Goal: Task Accomplishment & Management: Manage account settings

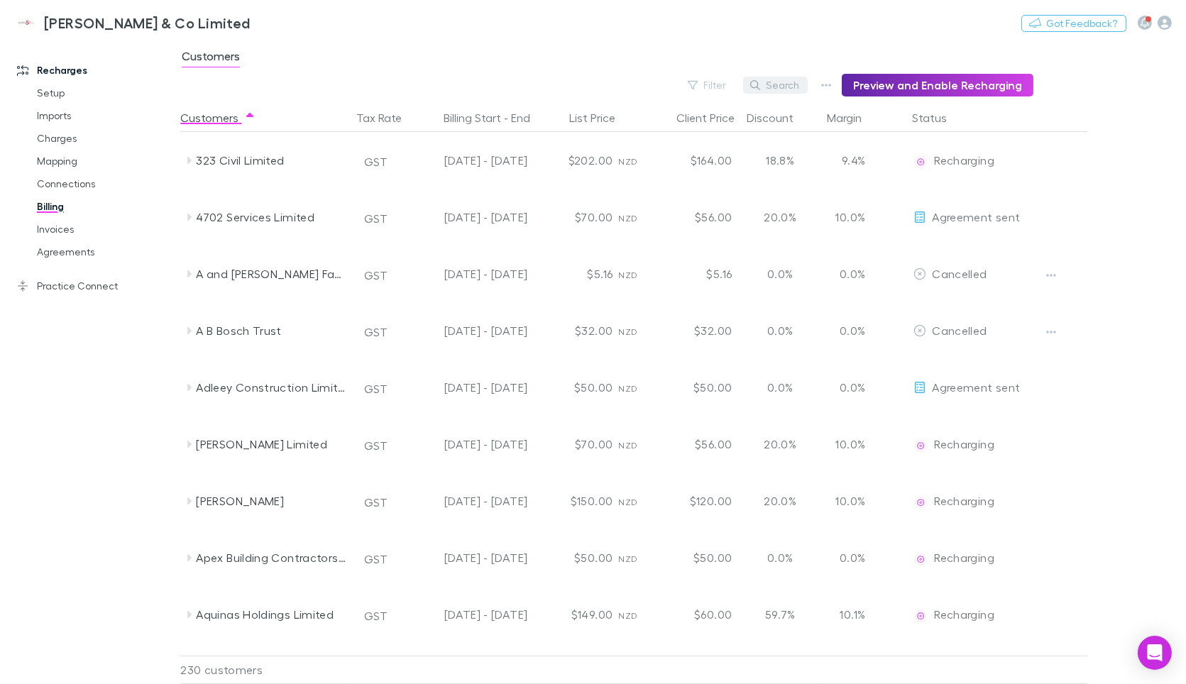
click at [772, 84] on button "Search" at bounding box center [775, 85] width 65 height 17
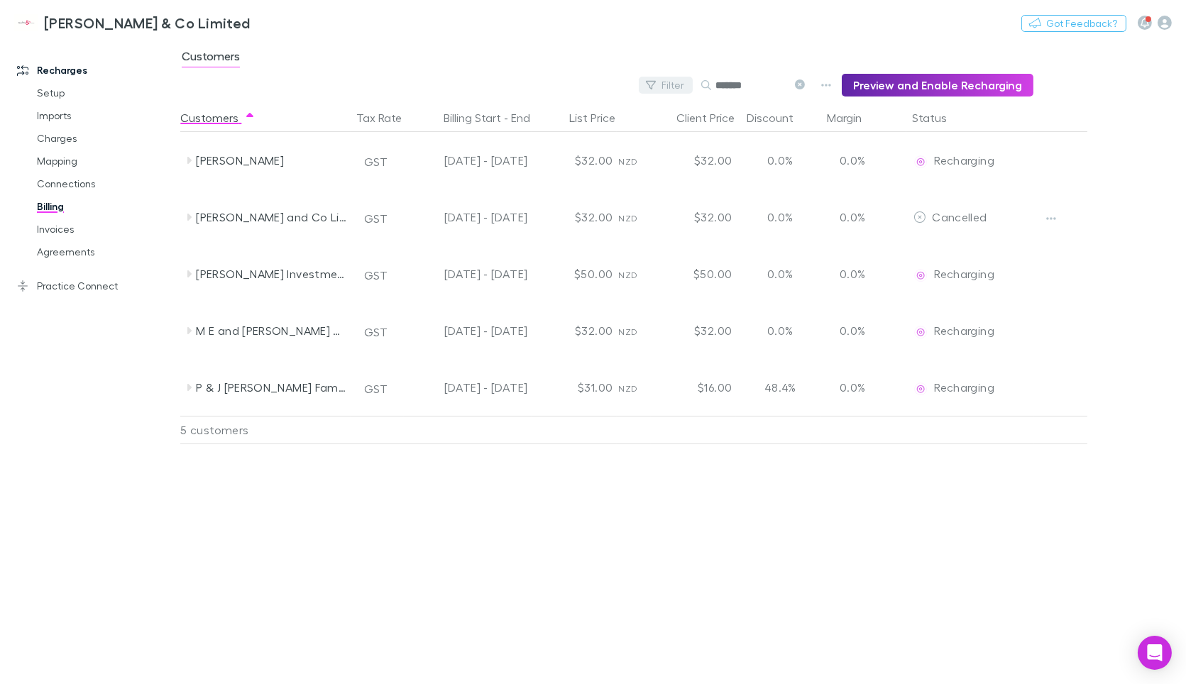
drag, startPoint x: 774, startPoint y: 84, endPoint x: 665, endPoint y: 84, distance: 109.3
click at [665, 84] on div "Filter Search ******* Preview and Enable Recharging" at bounding box center [606, 85] width 853 height 23
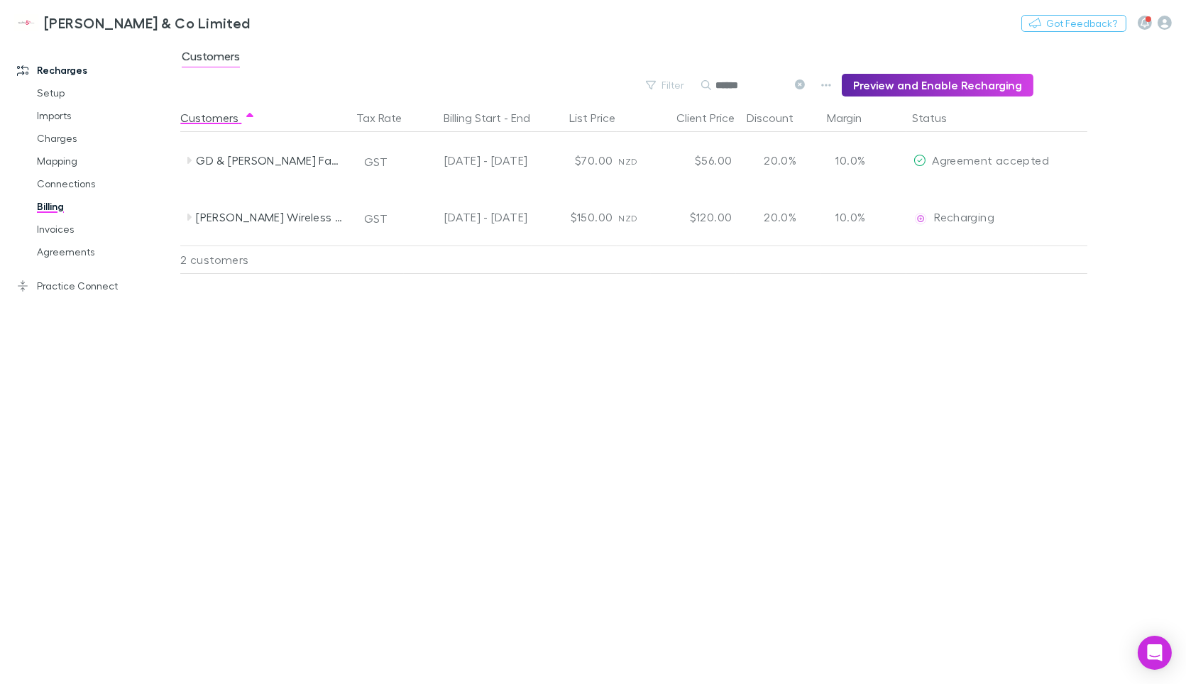
drag, startPoint x: 767, startPoint y: 80, endPoint x: 708, endPoint y: 75, distance: 59.8
click at [705, 81] on div "Filter Search ****** Preview and Enable Recharging" at bounding box center [606, 85] width 853 height 23
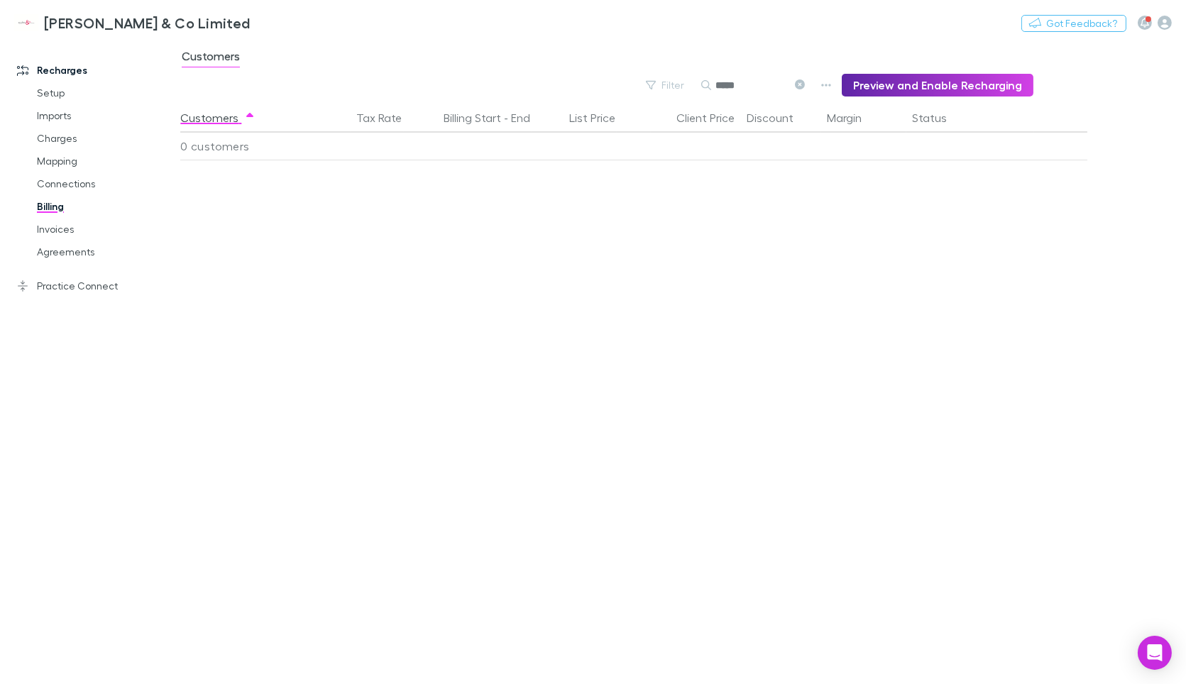
type input "*****"
click at [804, 84] on icon at bounding box center [800, 84] width 10 height 10
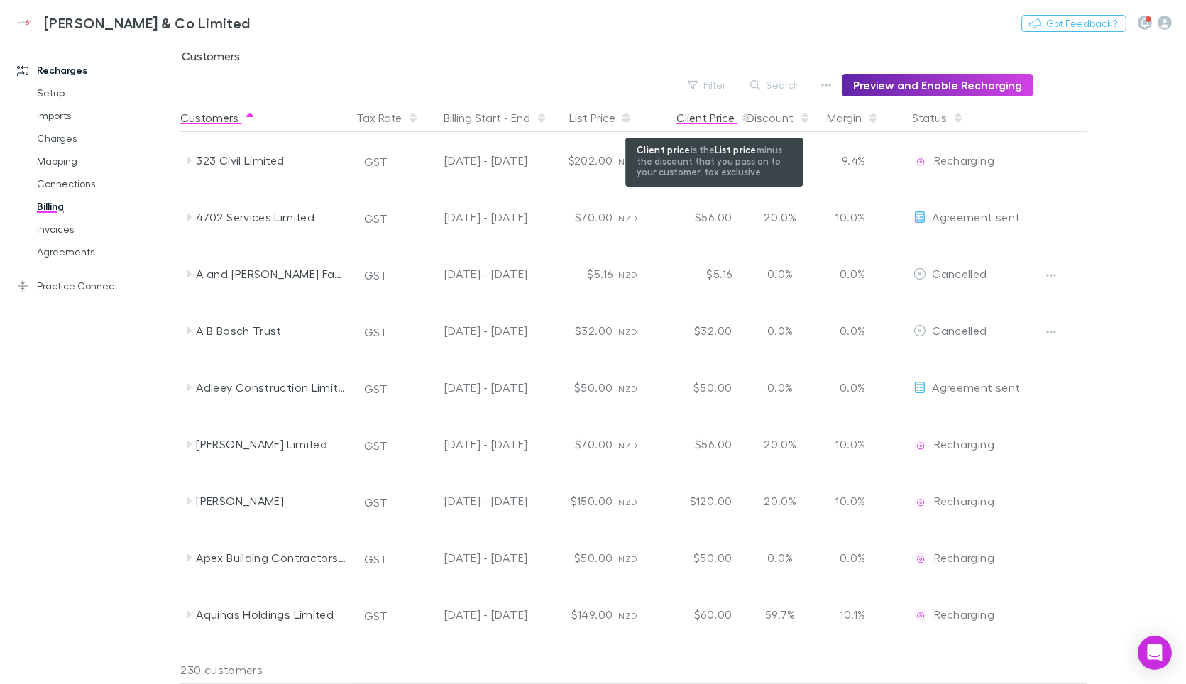
click at [710, 114] on div "Client Price" at bounding box center [713, 118] width 75 height 28
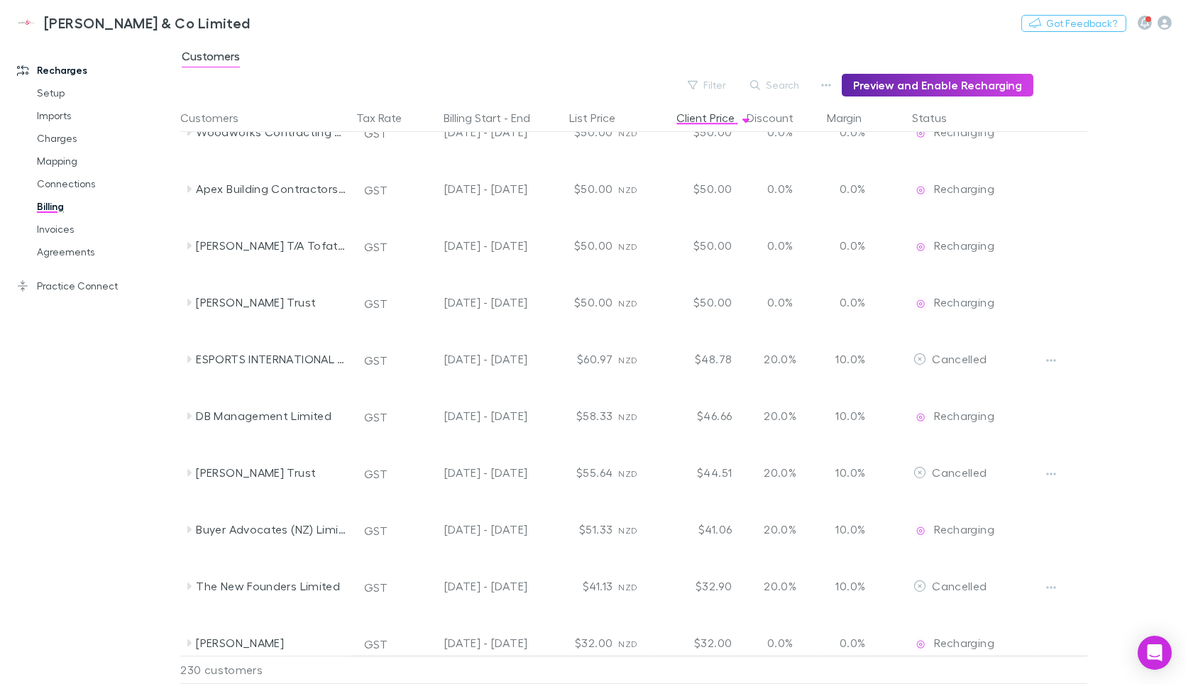
scroll to position [7596, 0]
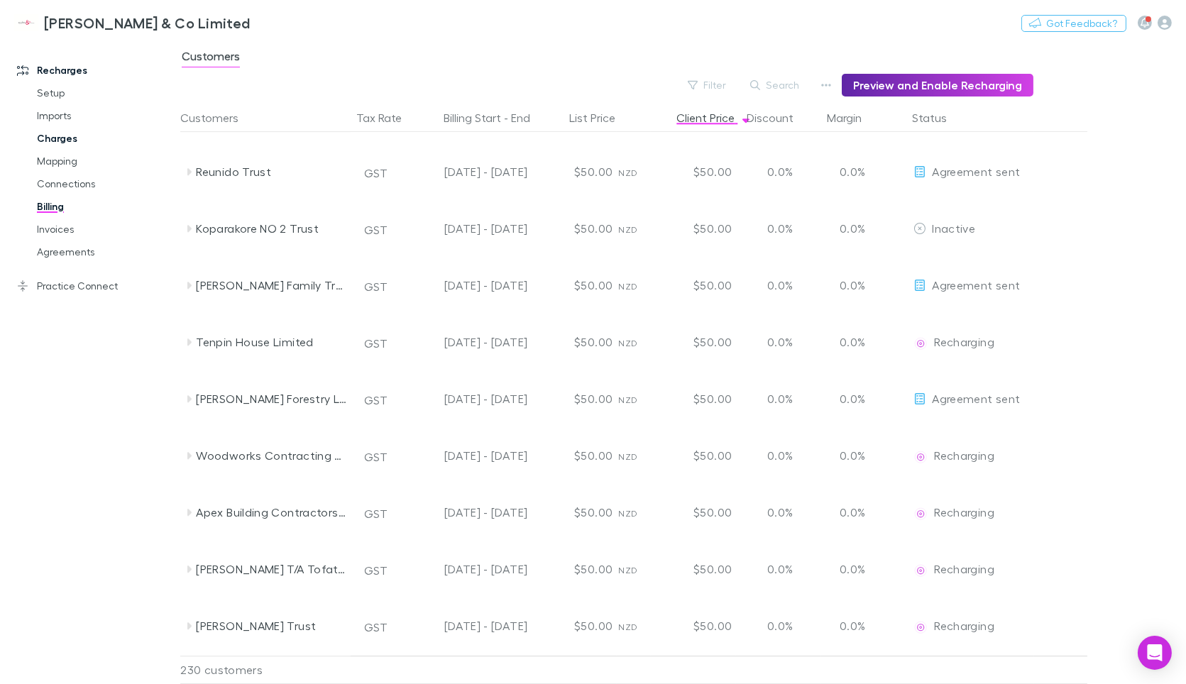
click at [58, 140] on link "Charges" at bounding box center [106, 138] width 167 height 23
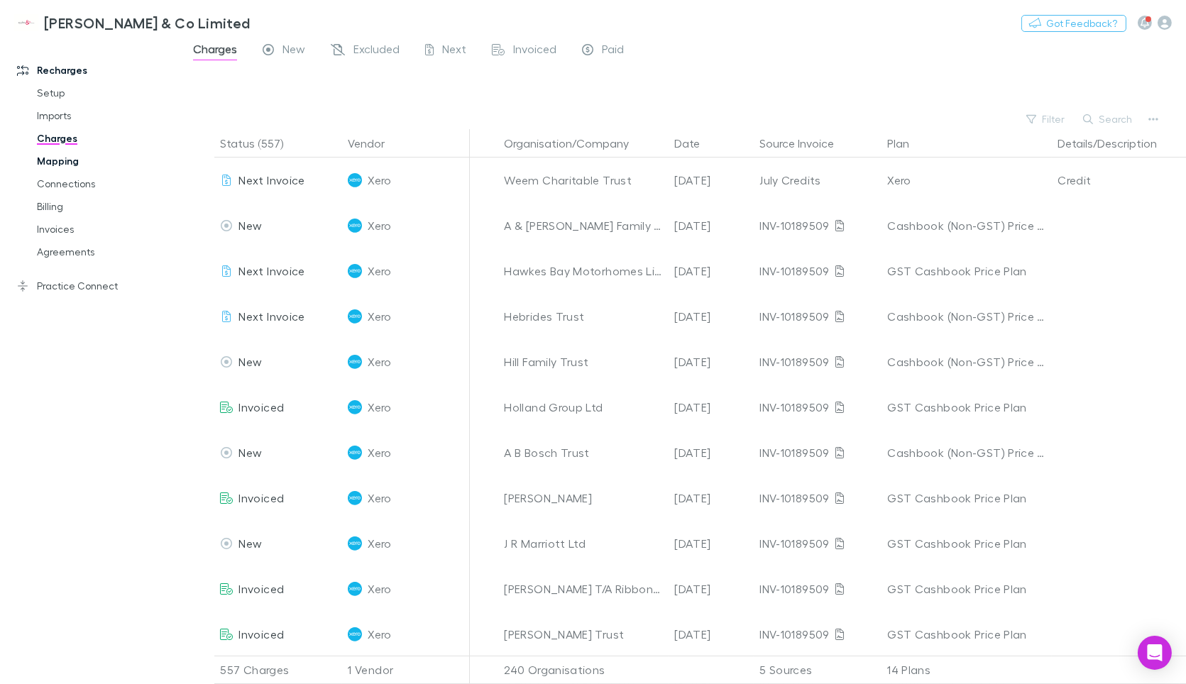
click at [65, 159] on link "Mapping" at bounding box center [106, 161] width 167 height 23
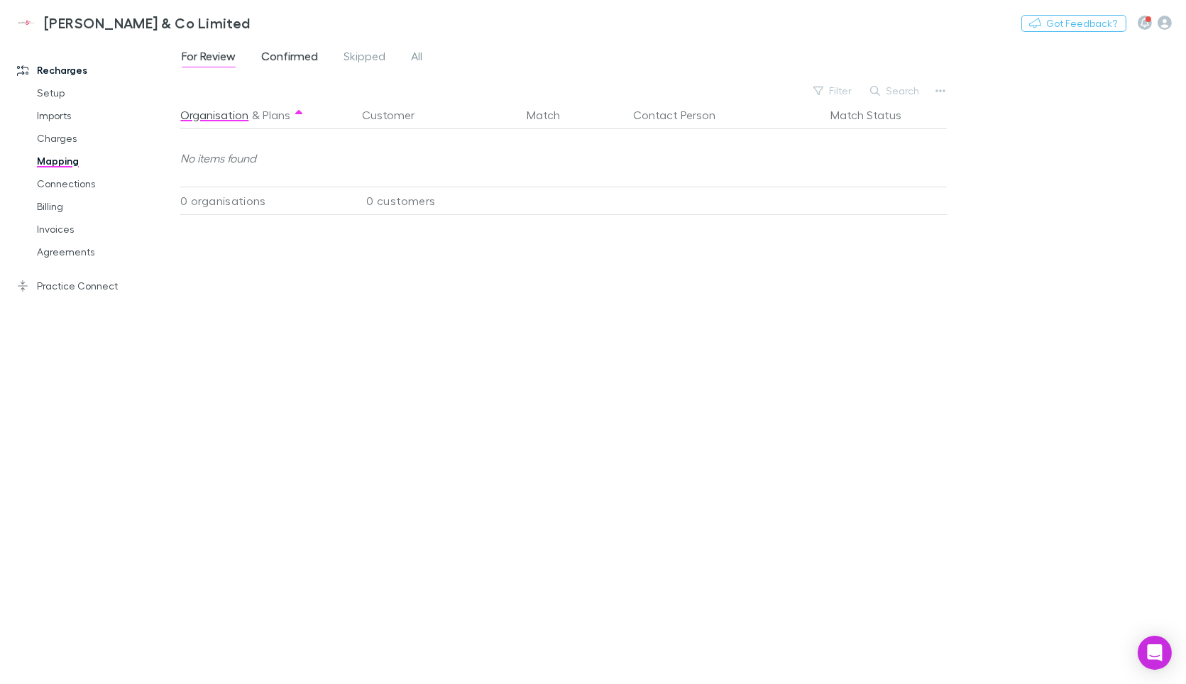
click at [284, 55] on span "Confirmed" at bounding box center [289, 58] width 57 height 18
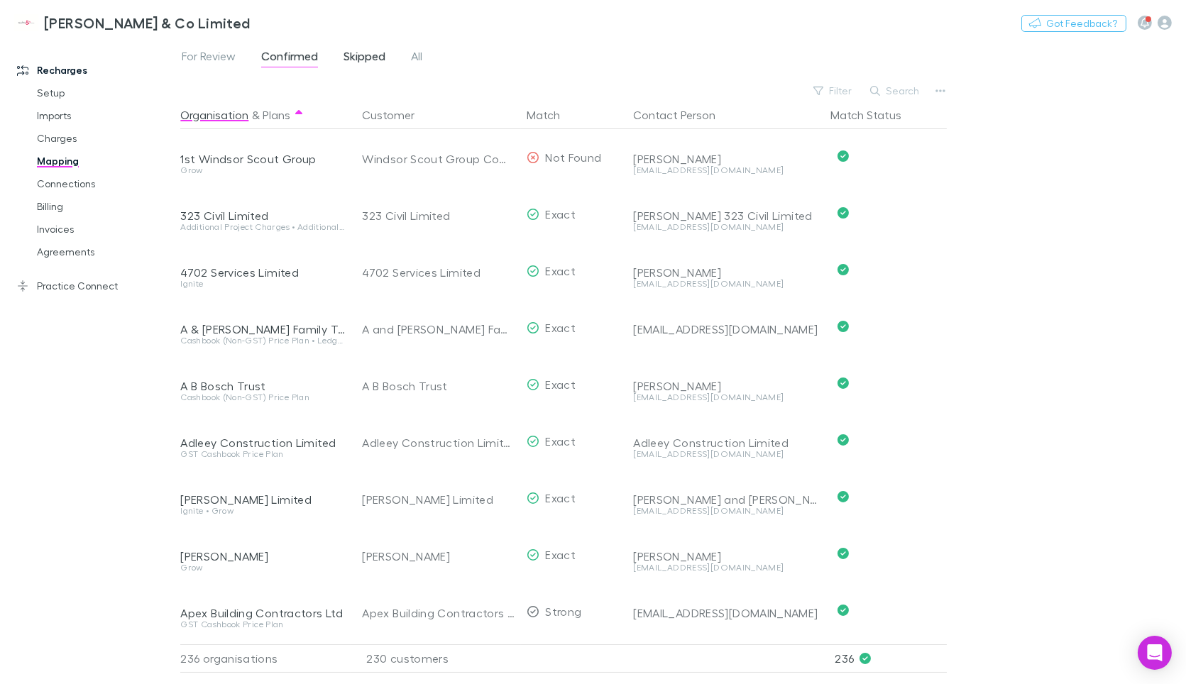
click at [353, 52] on span "Skipped" at bounding box center [364, 58] width 42 height 18
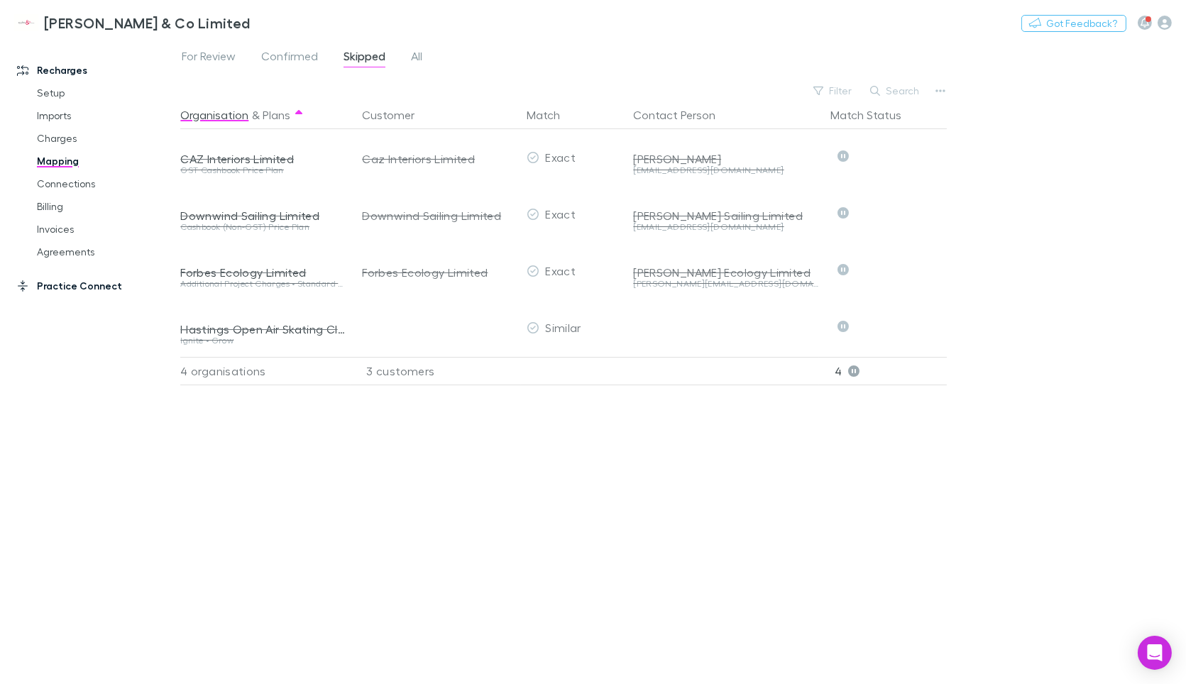
click at [47, 289] on link "Practice Connect" at bounding box center [96, 286] width 187 height 23
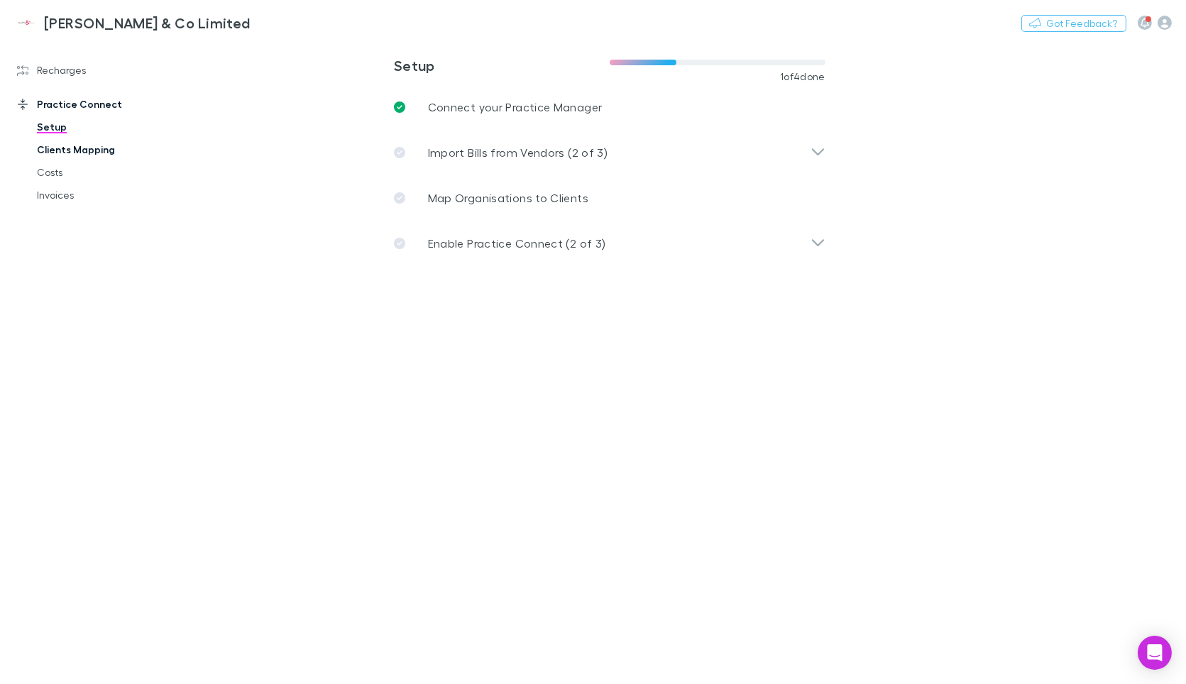
click at [99, 150] on link "Clients Mapping" at bounding box center [106, 149] width 167 height 23
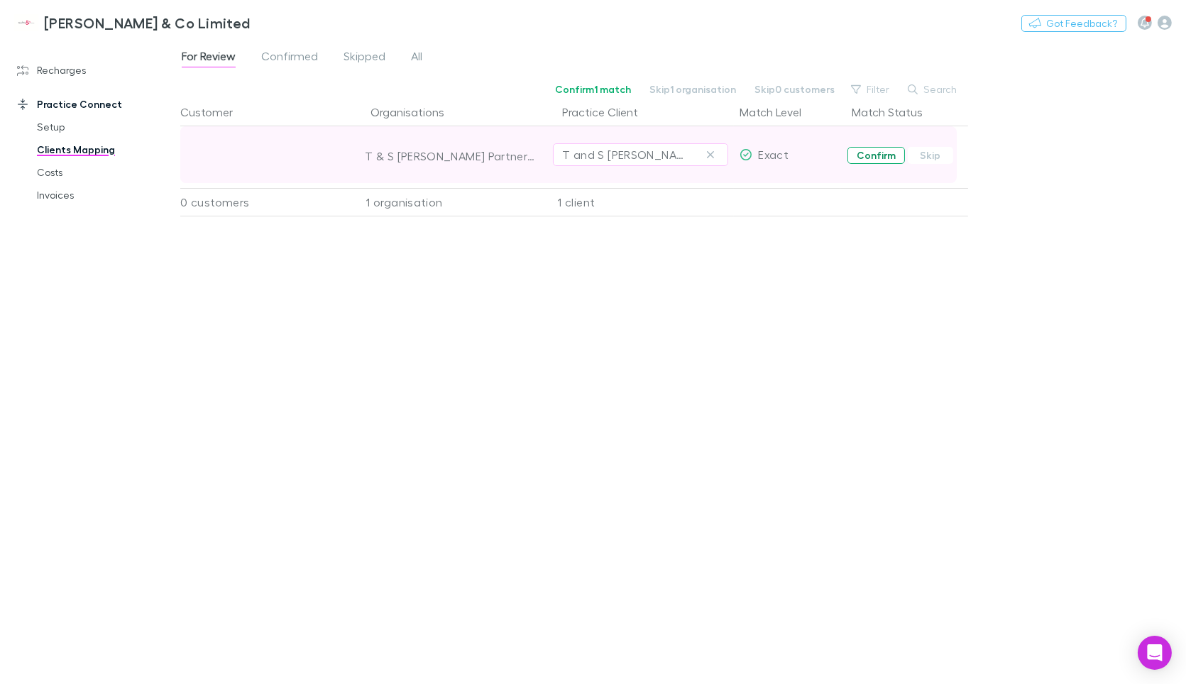
click at [878, 150] on button "Confirm" at bounding box center [875, 155] width 57 height 17
click at [60, 171] on link "Costs" at bounding box center [106, 172] width 167 height 23
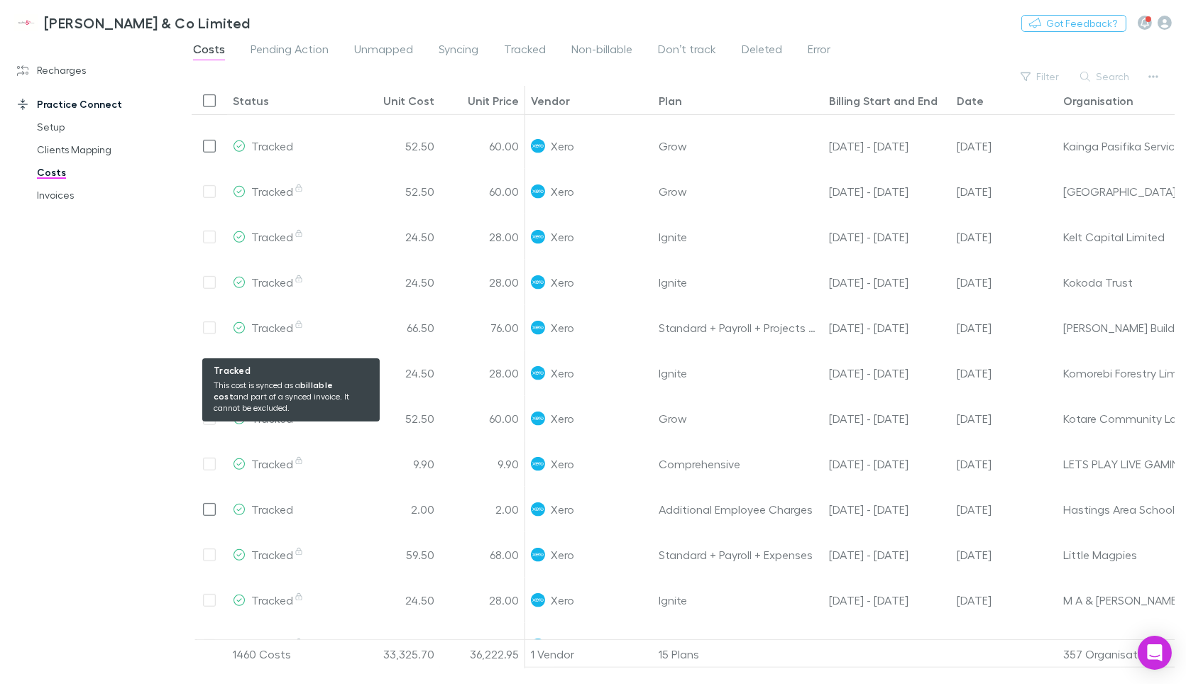
scroll to position [57806, 0]
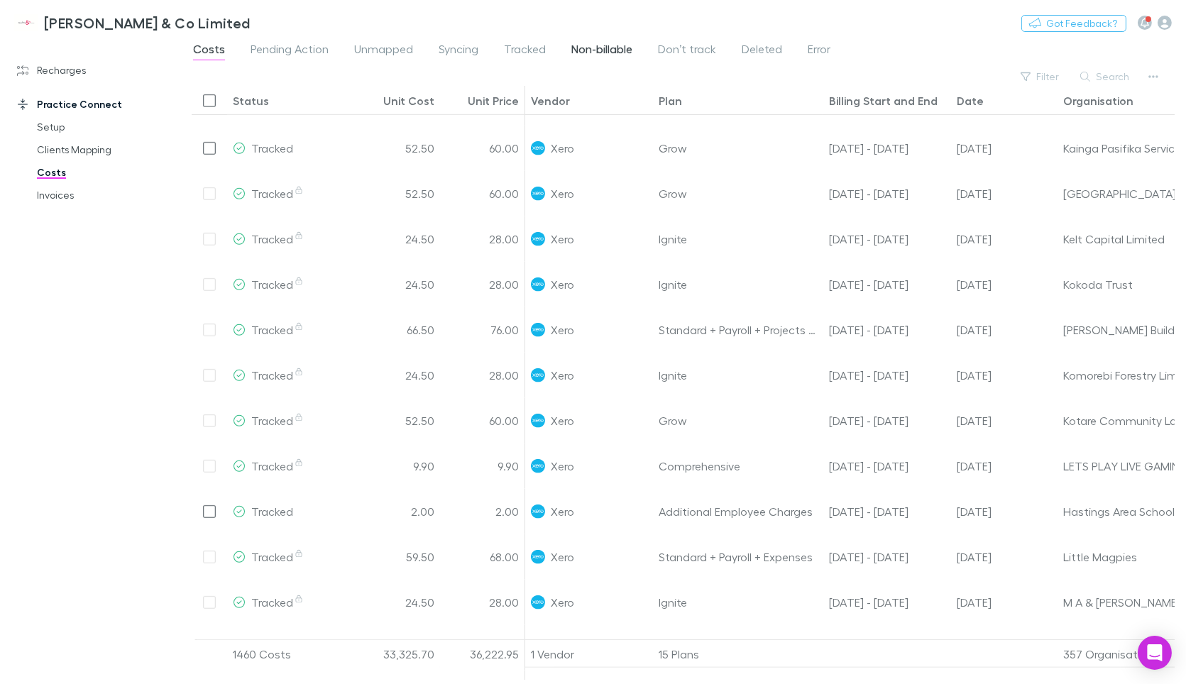
click at [585, 48] on span "Non-billable" at bounding box center [601, 51] width 61 height 18
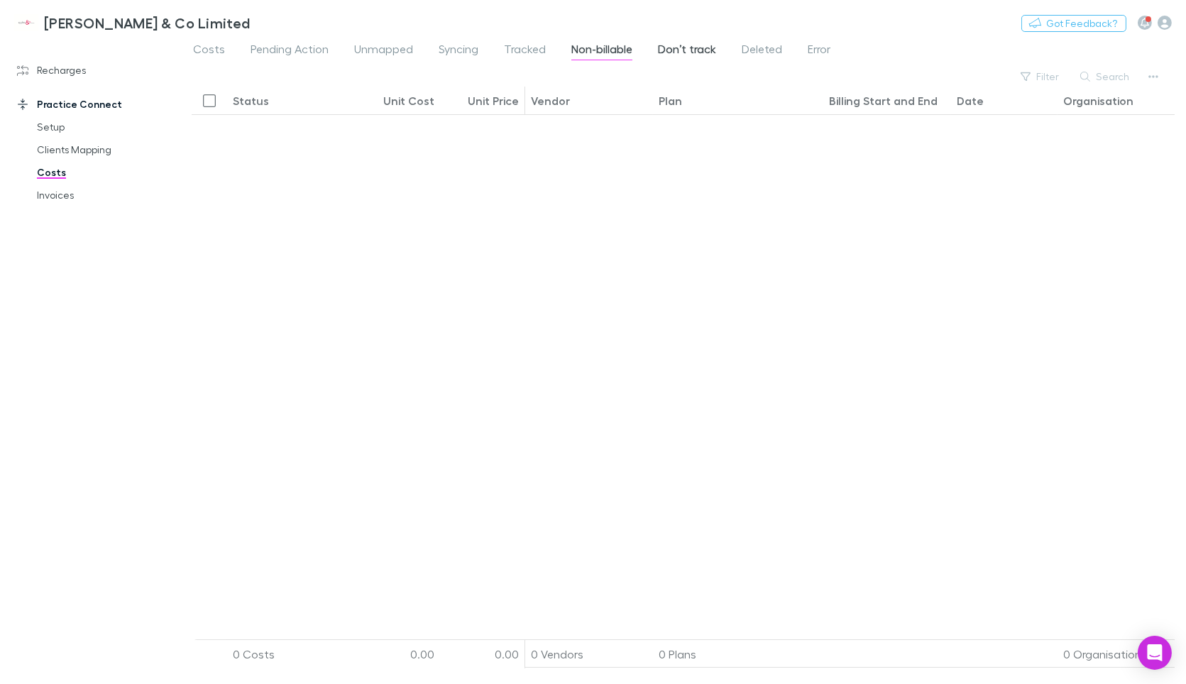
click at [687, 51] on span "Don’t track" at bounding box center [687, 51] width 58 height 18
click at [757, 52] on span "Deleted" at bounding box center [762, 51] width 40 height 18
click at [685, 50] on span "Don’t track" at bounding box center [687, 51] width 58 height 18
click at [393, 55] on span "Unmapped" at bounding box center [383, 51] width 59 height 18
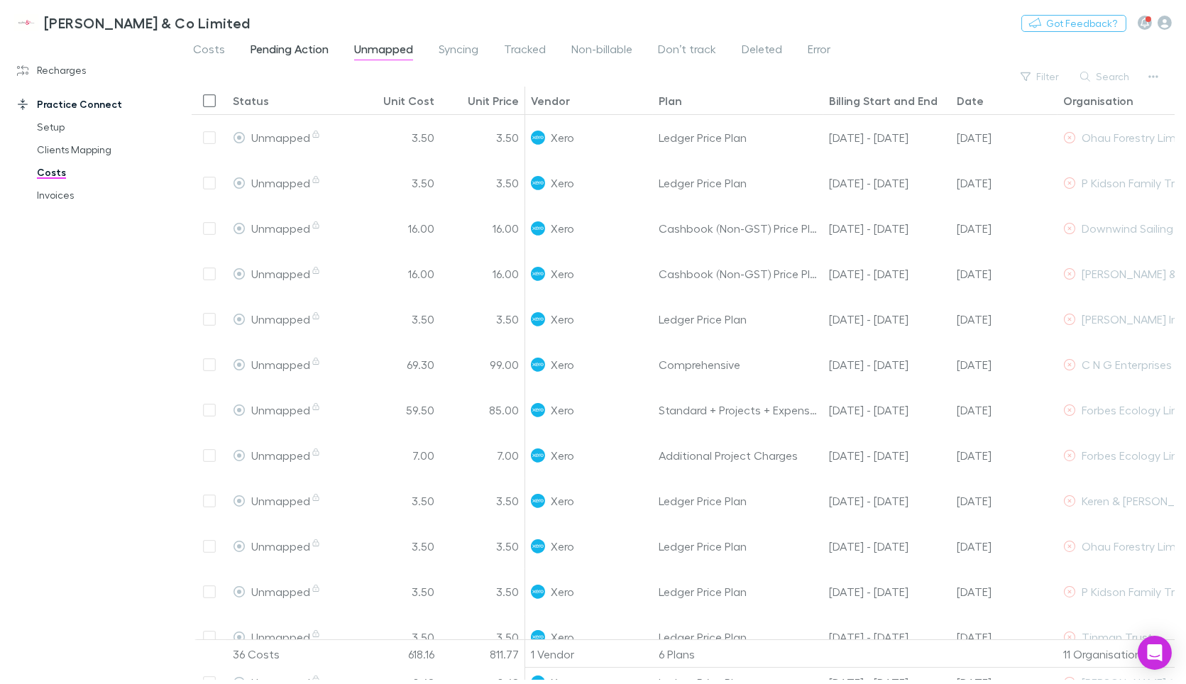
click at [306, 43] on span "Pending Action" at bounding box center [290, 51] width 78 height 18
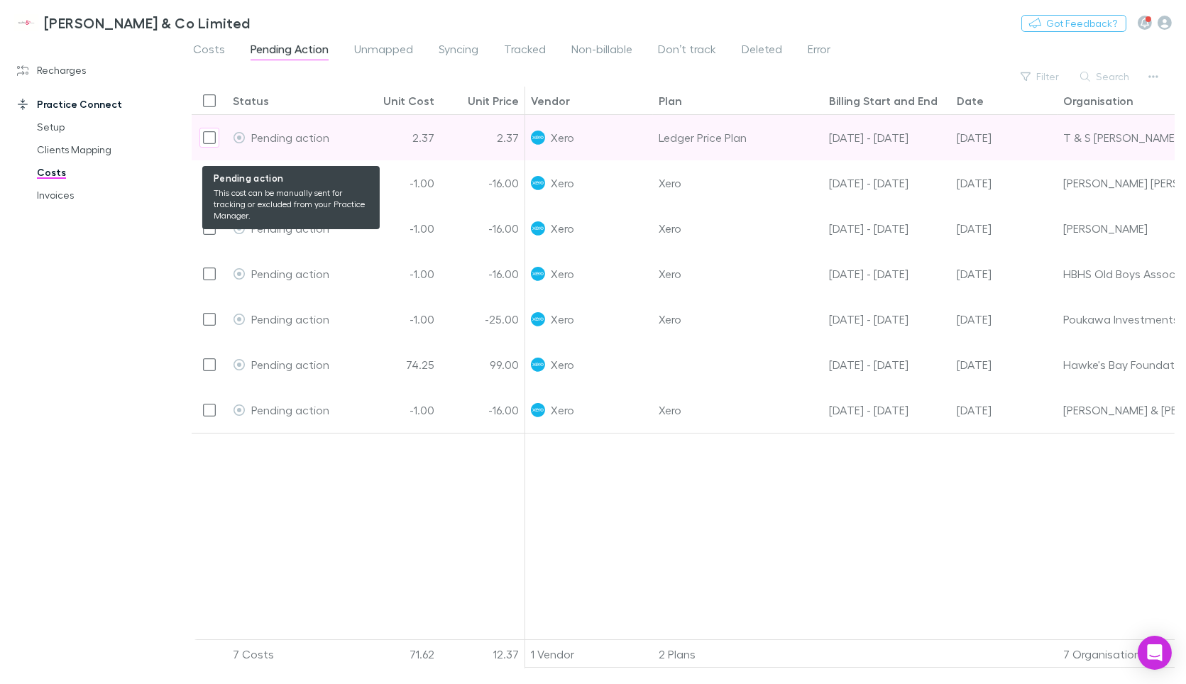
click at [341, 138] on div "Pending action" at bounding box center [291, 137] width 116 height 45
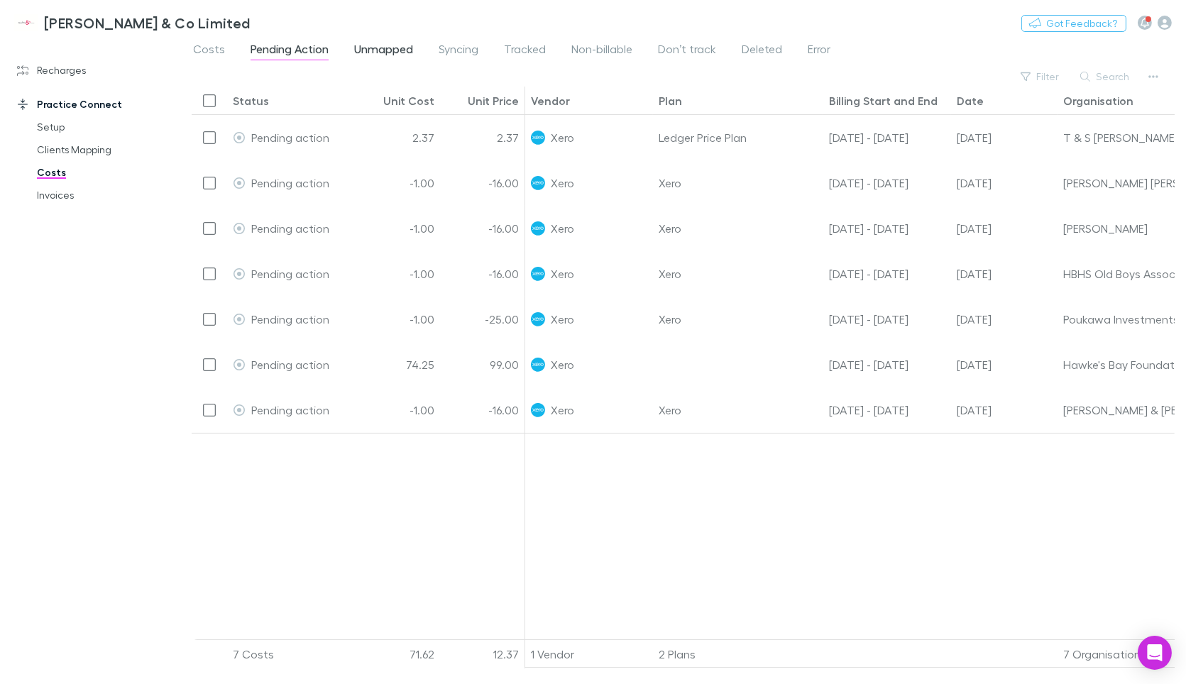
click at [355, 53] on span "Unmapped" at bounding box center [383, 51] width 59 height 18
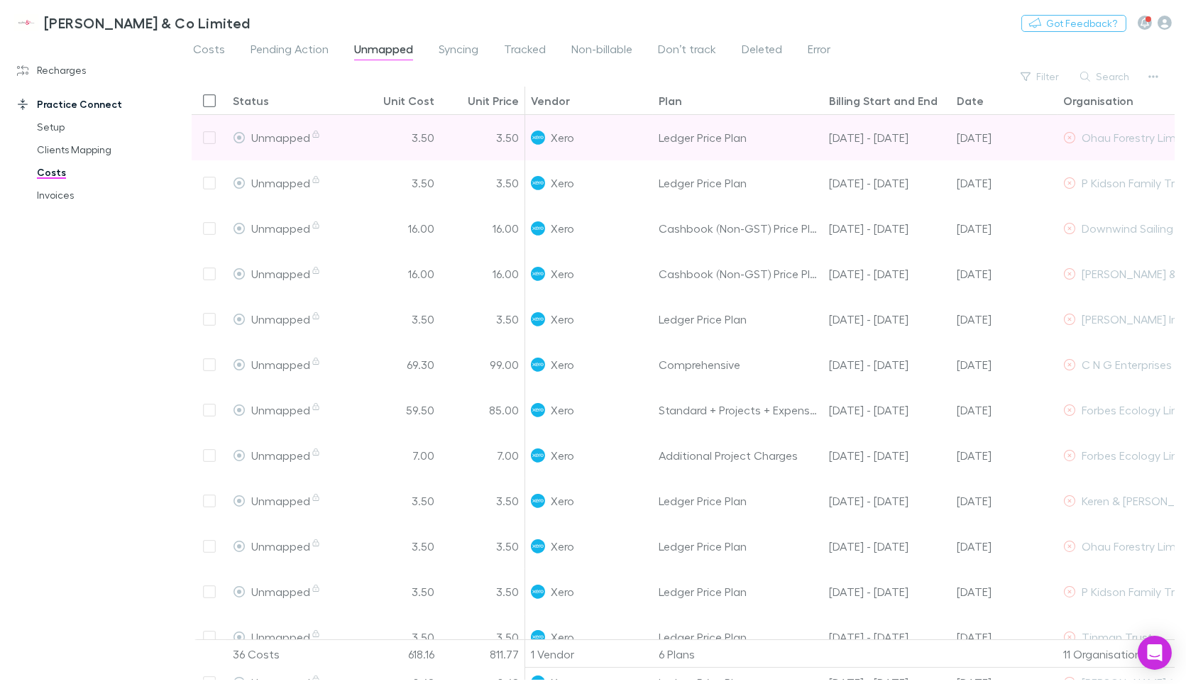
click at [208, 140] on div at bounding box center [209, 137] width 35 height 45
click at [316, 141] on span "Unmapped" at bounding box center [286, 137] width 70 height 13
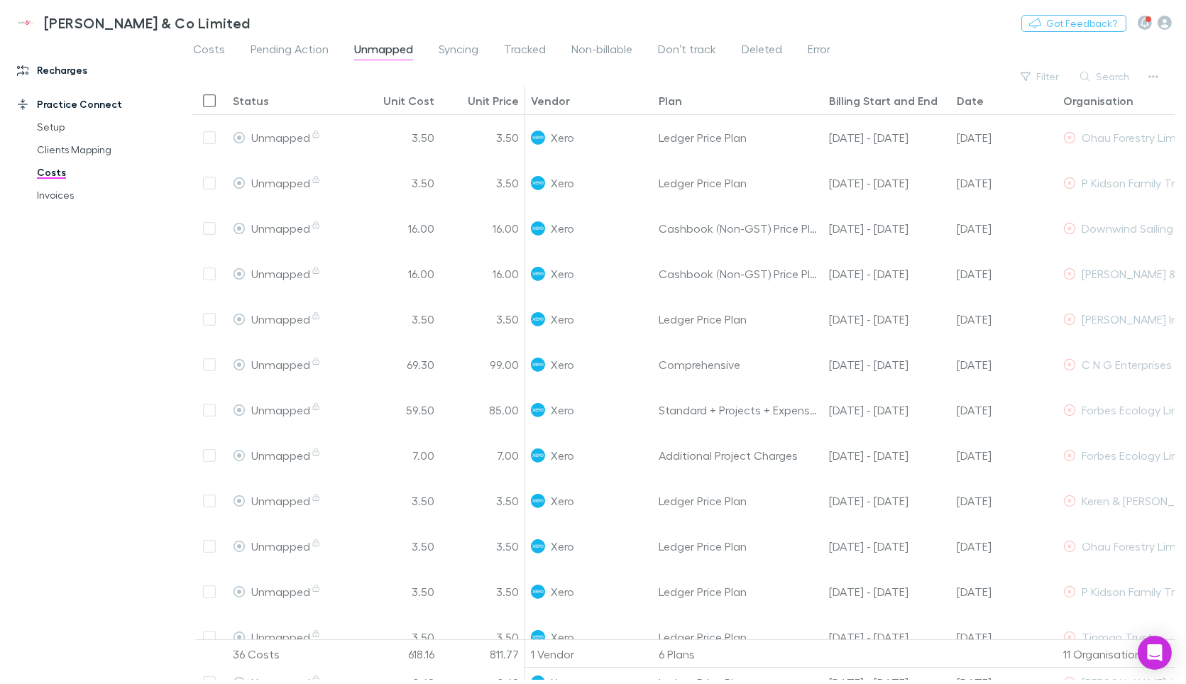
click at [58, 75] on link "Recharges" at bounding box center [96, 70] width 187 height 23
